Goal: Information Seeking & Learning: Learn about a topic

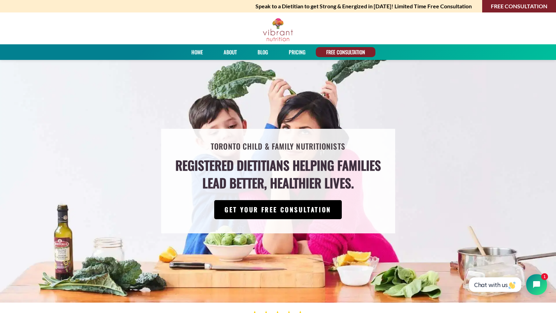
click at [261, 210] on link "GET YOUR FREE CONSULTATION" at bounding box center [278, 209] width 128 height 19
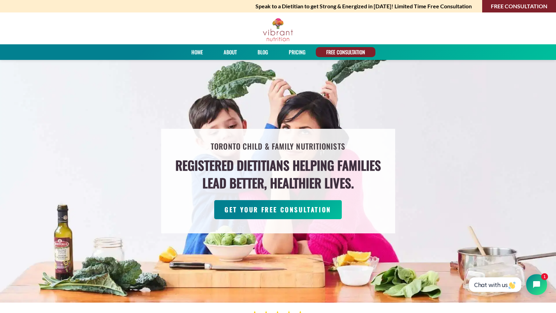
click at [229, 52] on link "About" at bounding box center [230, 52] width 18 height 10
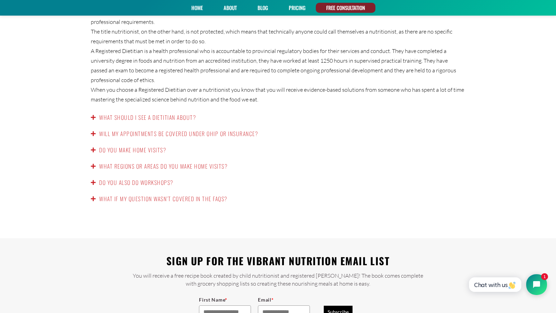
scroll to position [1152, 0]
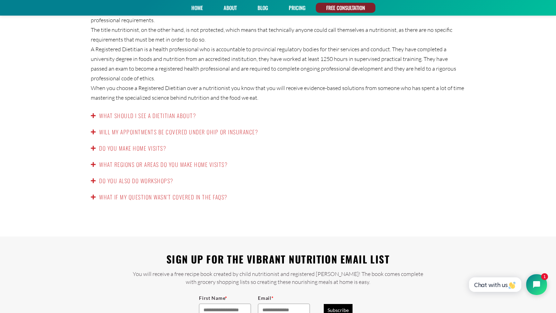
click at [94, 113] on icon at bounding box center [93, 116] width 5 height 6
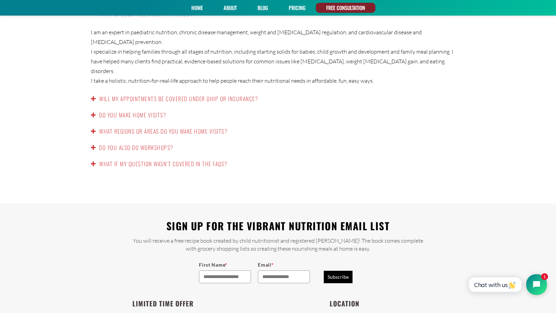
scroll to position [1147, 0]
click at [94, 96] on icon at bounding box center [93, 99] width 5 height 6
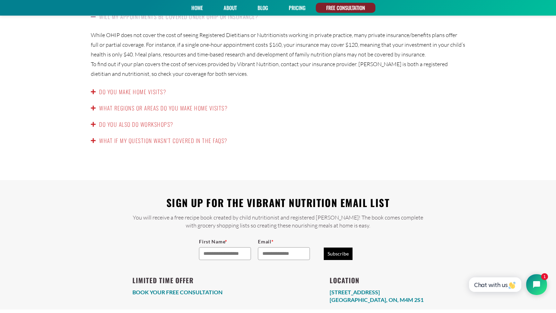
scroll to position [1162, 0]
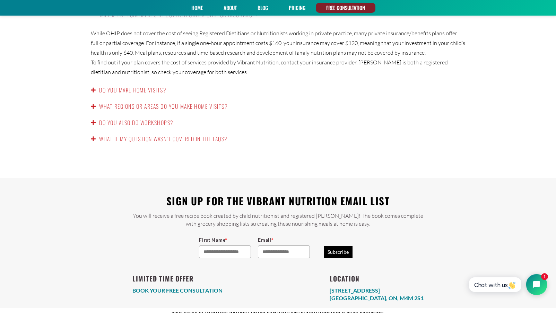
click at [98, 87] on span at bounding box center [95, 90] width 8 height 6
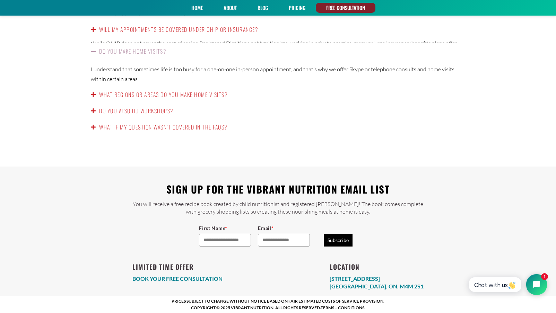
scroll to position [1136, 0]
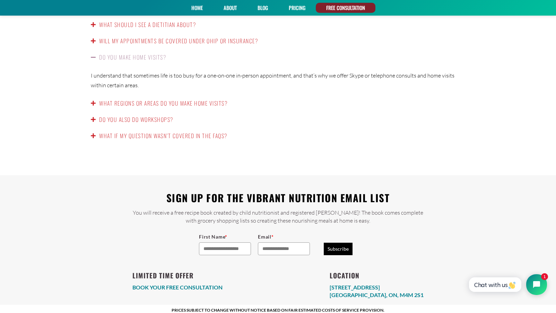
click at [131, 99] on link "What regions or areas do you make home visits?" at bounding box center [163, 103] width 128 height 8
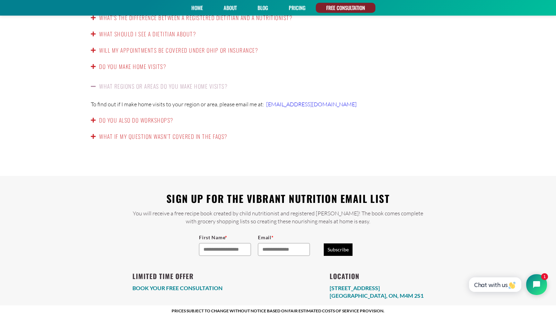
scroll to position [1126, 0]
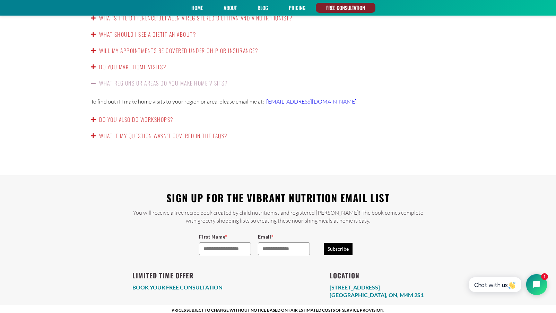
click at [124, 112] on div "Do you also do workshops?" at bounding box center [278, 120] width 388 height 16
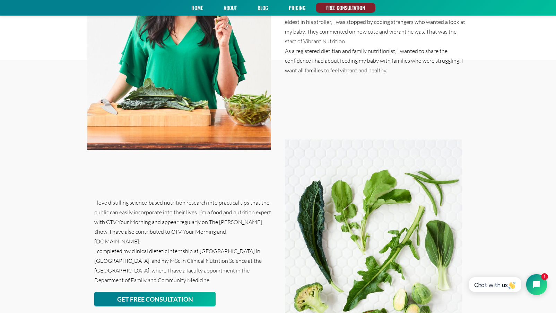
scroll to position [0, 0]
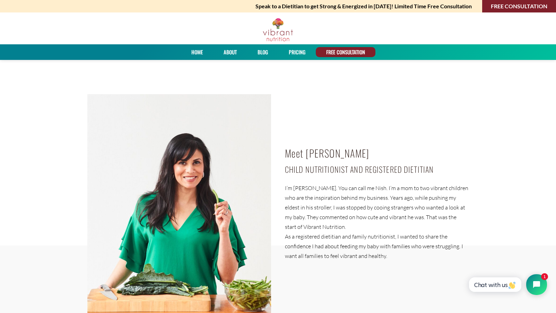
click at [294, 52] on link "PRICING" at bounding box center [296, 52] width 21 height 10
